Goal: Task Accomplishment & Management: Manage account settings

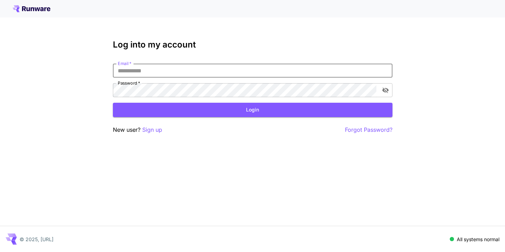
click at [307, 69] on input "Email   *" at bounding box center [253, 71] width 280 height 14
type input "**********"
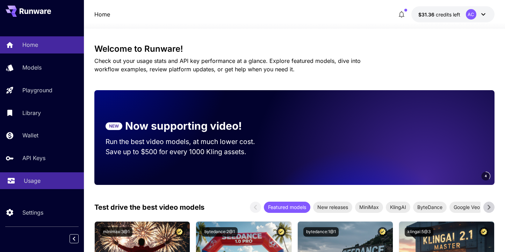
click at [32, 182] on p "Usage" at bounding box center [32, 181] width 17 height 8
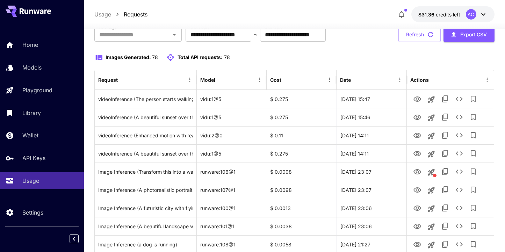
scroll to position [48, 0]
